Goal: Use online tool/utility

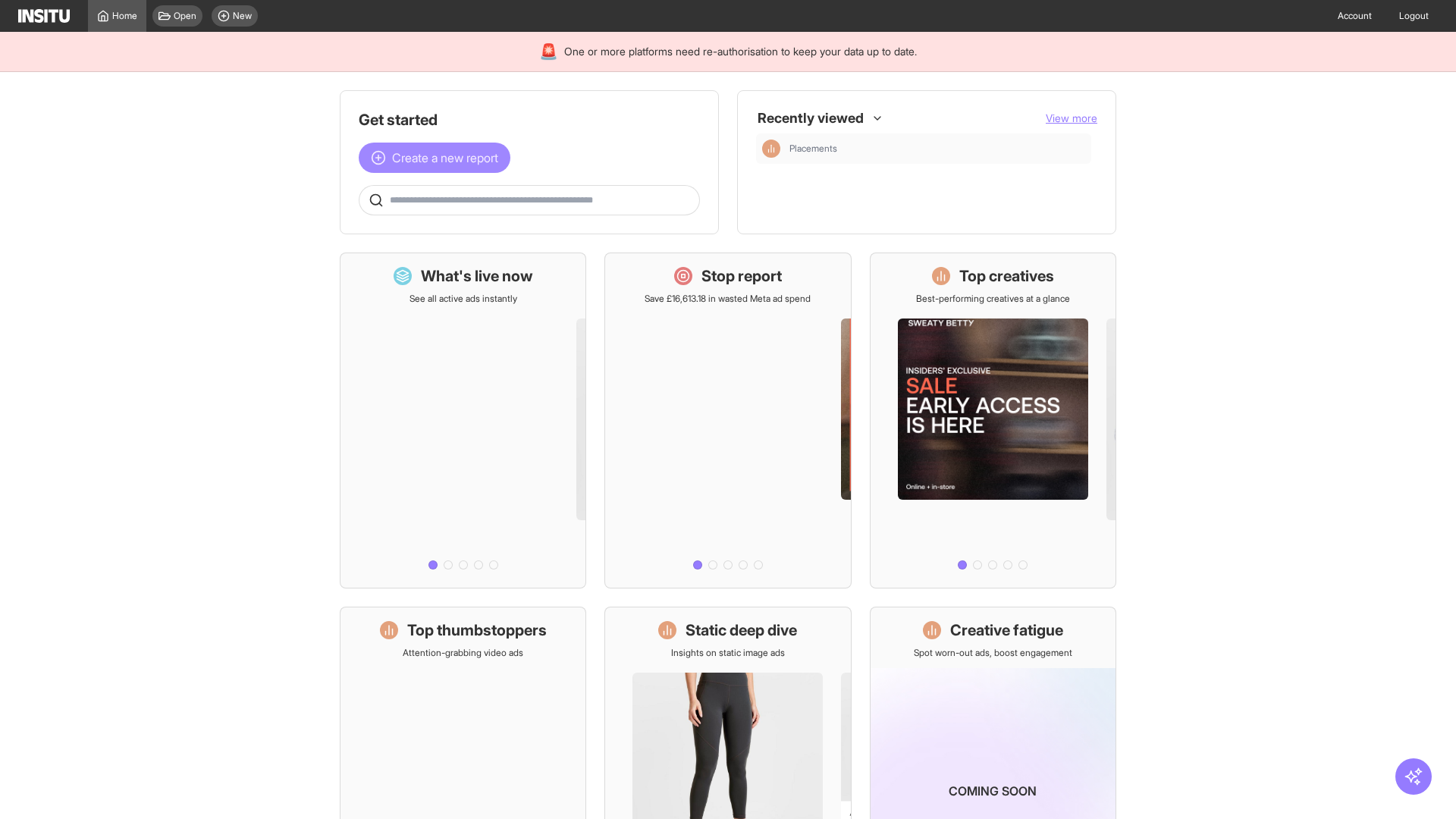
click at [439, 158] on span "Create a new report" at bounding box center [445, 158] width 106 height 18
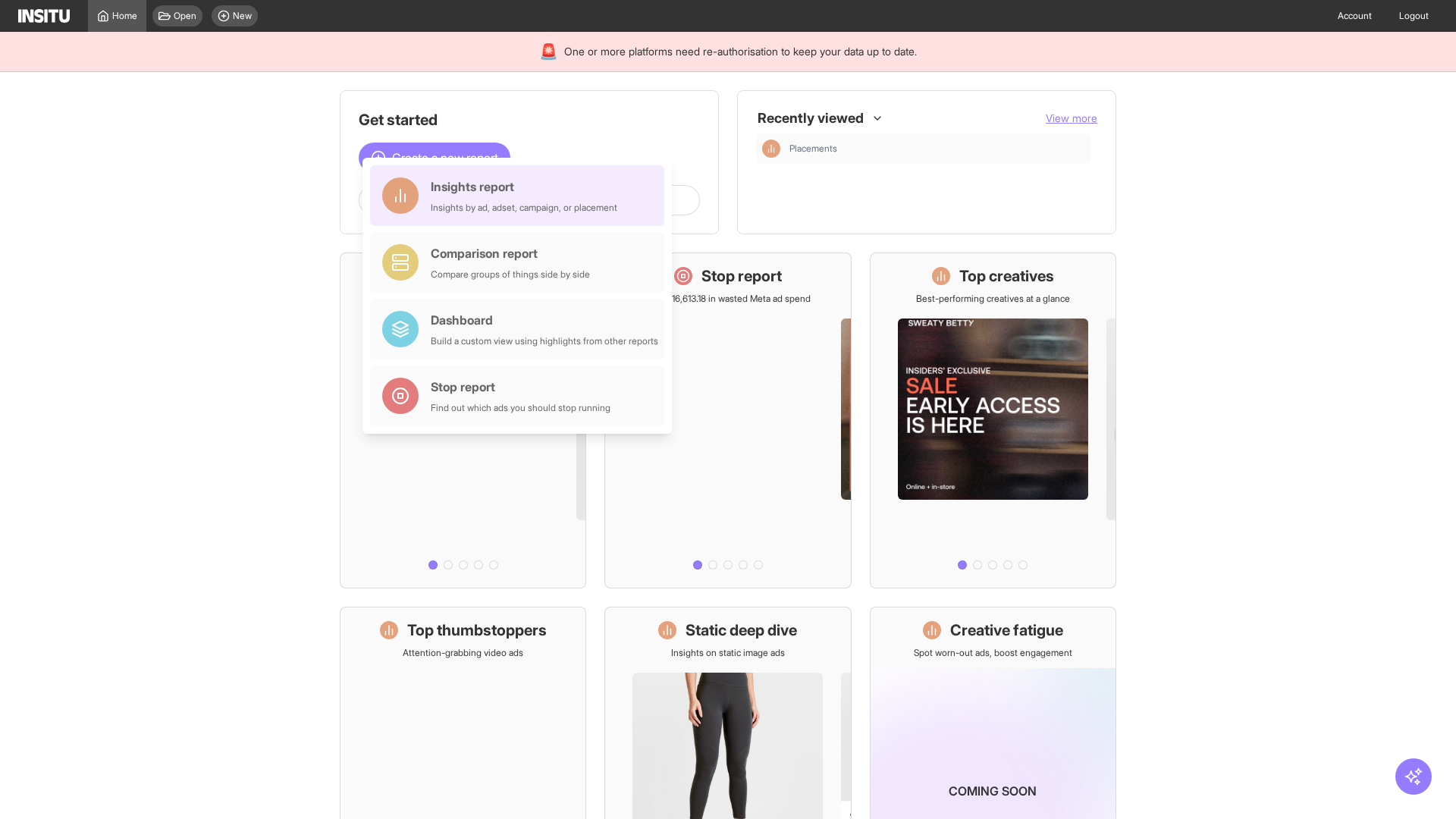
click at [521, 195] on div "Insights report Insights by ad, adset, campaign, or placement" at bounding box center [523, 195] width 186 height 37
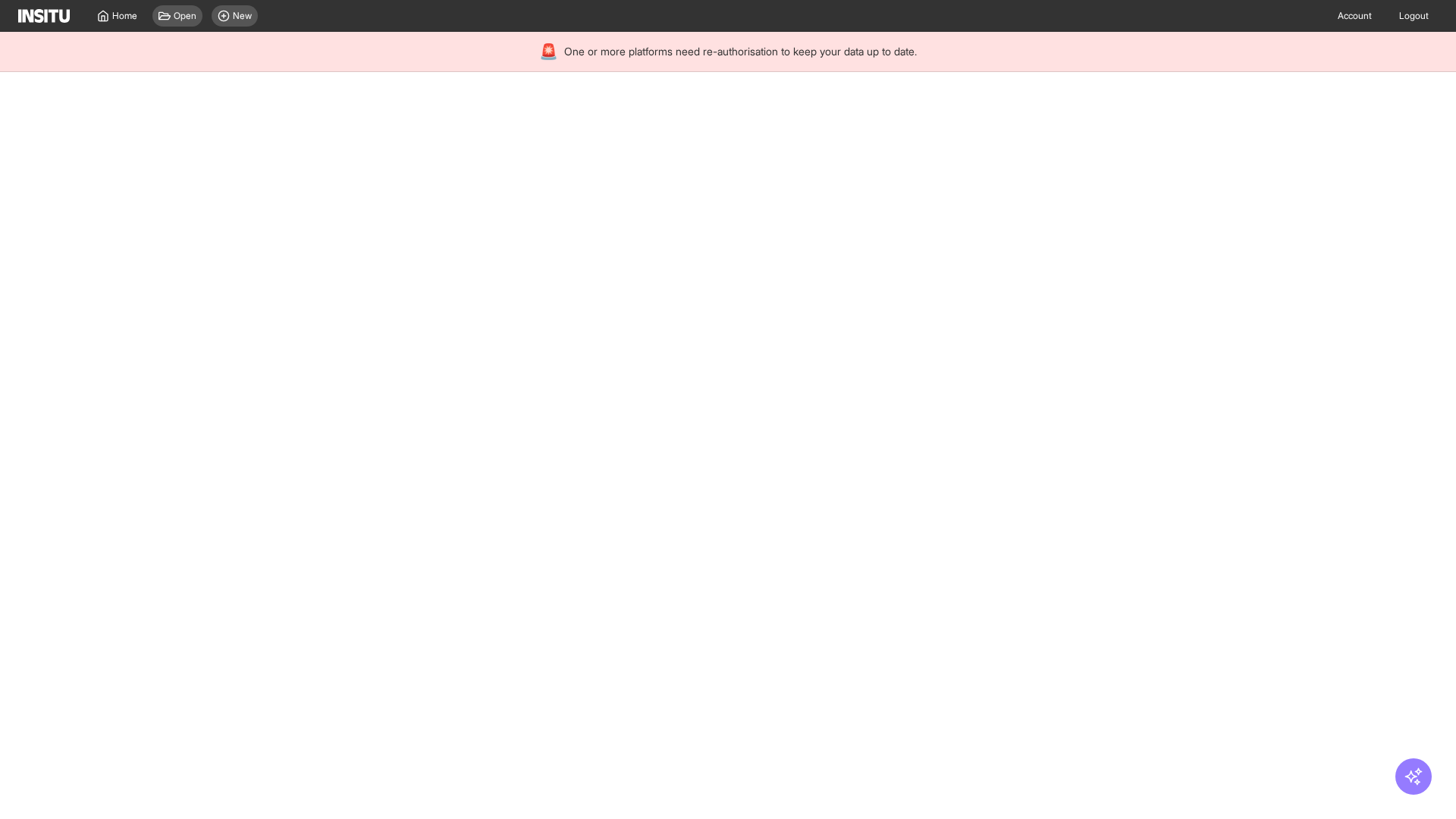
select select "**"
